Goal: Information Seeking & Learning: Learn about a topic

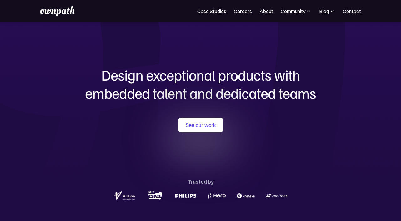
click at [204, 57] on div "Design exceptional products with embedded talent and dedicated teams with us Se…" at bounding box center [201, 133] width 300 height 223
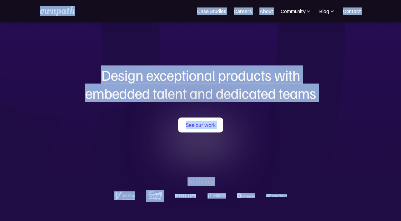
copy body "Lore Ipsumdo Sitamet Conse Adipiscin Elitse Doeiusmod Tempor Incididun Utla et …"
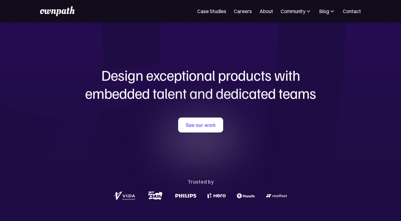
click at [145, 56] on div "Design exceptional products with embedded talent and dedicated teams with us Se…" at bounding box center [201, 133] width 300 height 223
click at [242, 59] on div "Design exceptional products with embedded talent and dedicated teams with us Se…" at bounding box center [201, 133] width 300 height 223
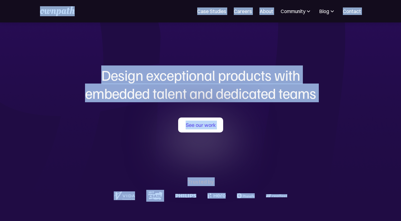
copy body "Case Studies Careers About Community Events Resources Design Residency Work on …"
click at [123, 80] on h1 "Design exceptional products with embedded talent and dedicated teams" at bounding box center [201, 84] width 300 height 36
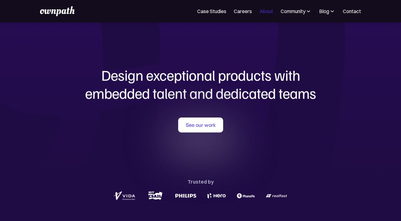
click at [264, 11] on link "About" at bounding box center [266, 10] width 14 height 7
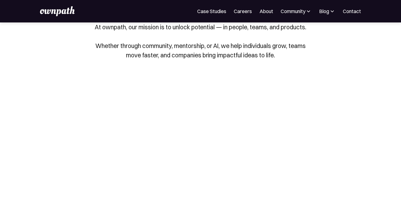
scroll to position [69, 0]
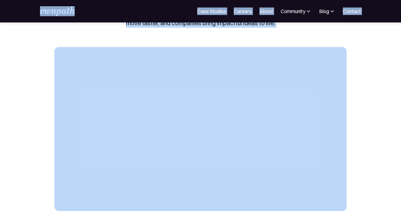
click at [54, 11] on img at bounding box center [57, 11] width 34 height 10
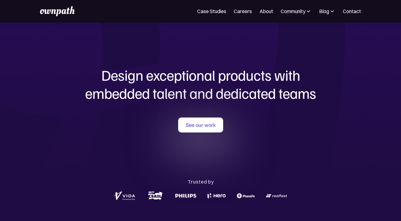
click at [43, 97] on section "Design exceptional products with embedded talent and dedicated teams with us Se…" at bounding box center [200, 133] width 401 height 223
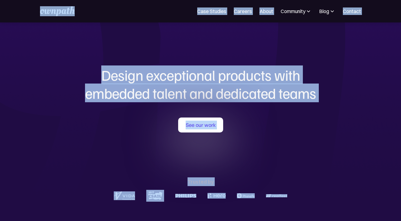
copy body "Lore Ipsumdo Sitamet Conse Adipiscin Elitse Doeiusmod Tempor Incididun Utla et …"
click at [264, 13] on link "About" at bounding box center [266, 10] width 14 height 7
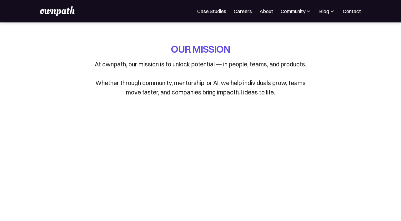
click at [101, 57] on div "OUR MISSION At ownpath, our mission is to unlock potential — in people, teams, …" at bounding box center [200, 69] width 219 height 55
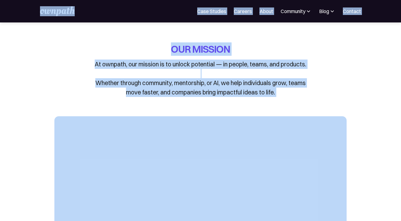
copy body "For Companies Case Studies Careers About Community Events Resources Design Resi…"
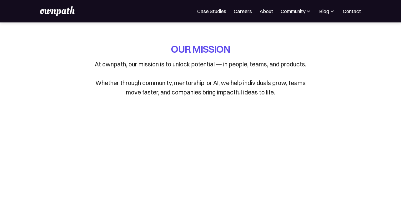
click at [329, 72] on div "OUR MISSION At ownpath, our mission is to unlock potential — in people, teams, …" at bounding box center [200, 74] width 292 height 64
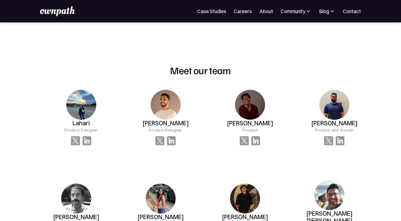
scroll to position [456, 0]
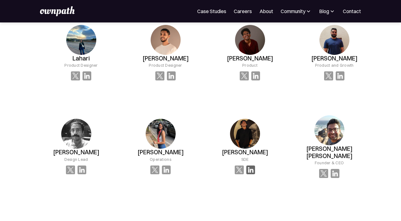
click at [246, 167] on img at bounding box center [250, 170] width 9 height 9
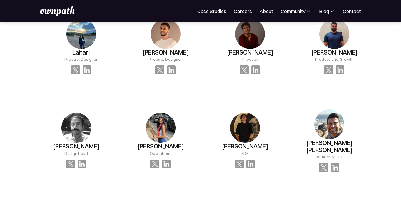
scroll to position [458, 0]
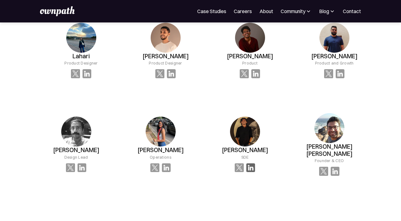
click at [248, 166] on img at bounding box center [250, 168] width 9 height 9
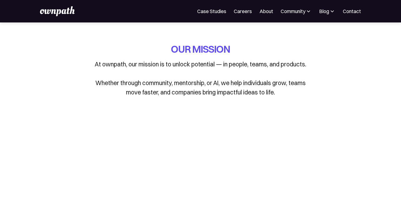
scroll to position [67, 0]
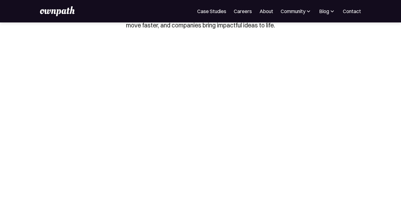
click at [264, 12] on link "About" at bounding box center [266, 10] width 14 height 7
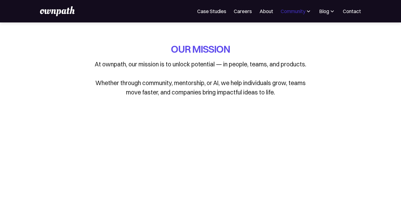
click at [298, 10] on div "Community" at bounding box center [292, 10] width 25 height 7
click at [276, 48] on div "Resources" at bounding box center [275, 47] width 23 height 7
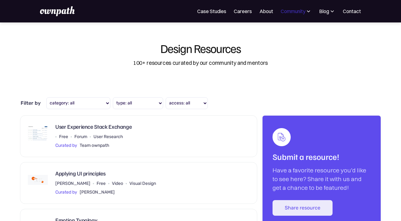
click at [299, 13] on div "Community" at bounding box center [292, 10] width 25 height 7
click at [274, 35] on div "Events" at bounding box center [275, 33] width 23 height 7
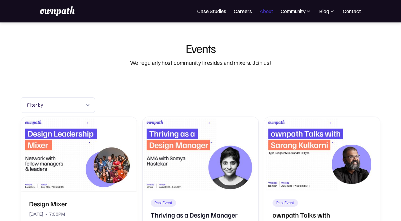
click at [263, 10] on link "About" at bounding box center [266, 10] width 14 height 7
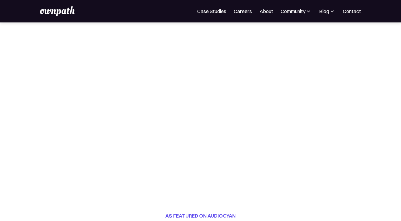
scroll to position [74, 0]
